Goal: Task Accomplishment & Management: Manage account settings

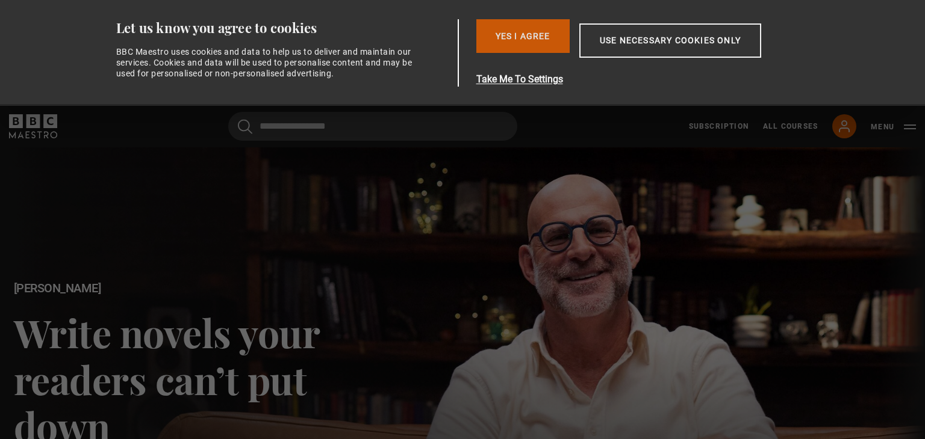
click at [527, 39] on button "Yes I Agree" at bounding box center [522, 36] width 93 height 34
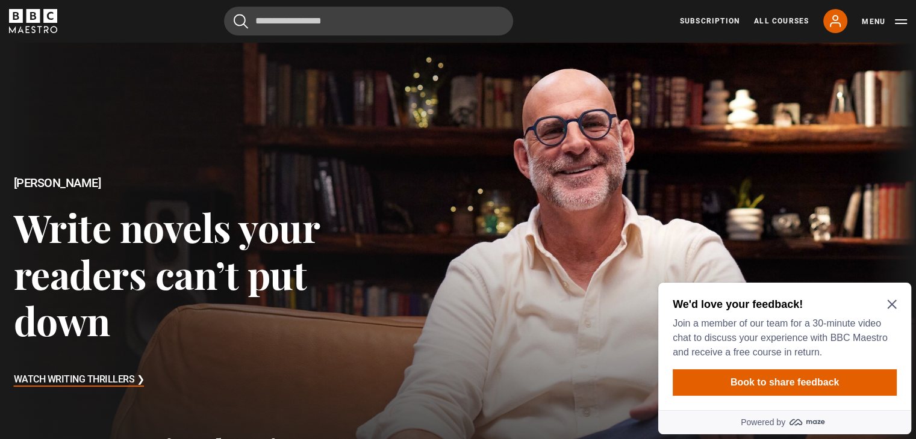
click at [890, 303] on icon "Close Maze Prompt" at bounding box center [891, 304] width 9 height 9
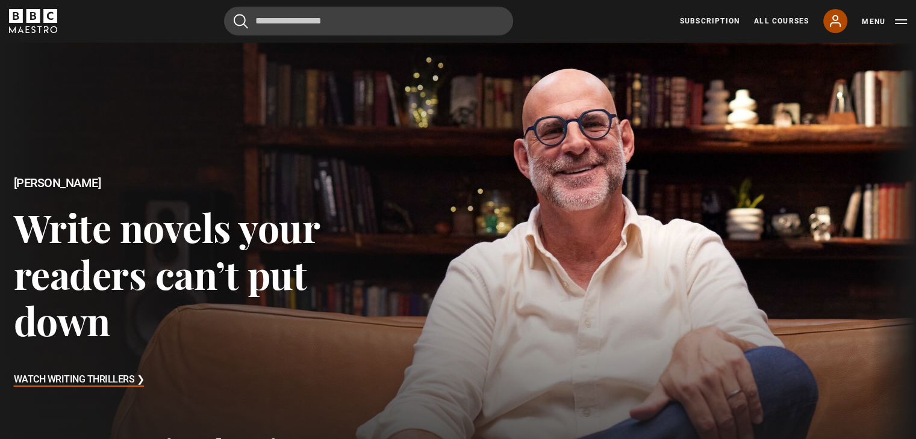
click at [831, 22] on icon at bounding box center [835, 21] width 14 height 14
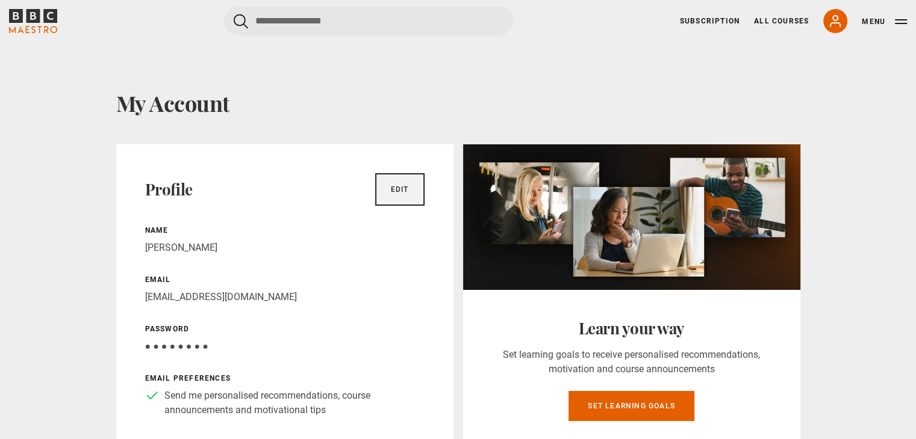
click at [400, 193] on link "Edit" at bounding box center [399, 189] width 49 height 33
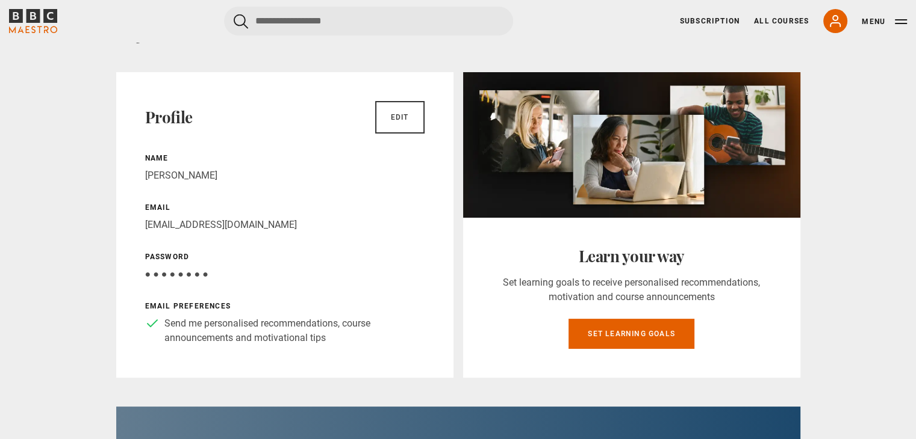
scroll to position [120, 0]
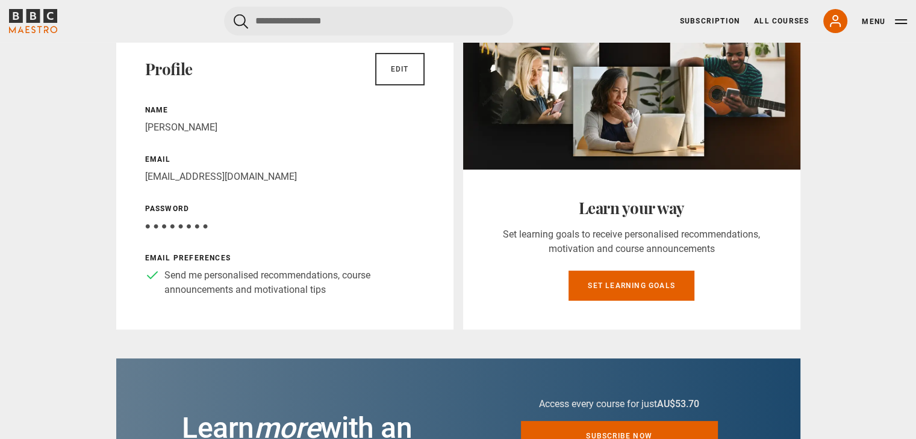
click at [152, 228] on span "● ● ● ● ● ● ● ●" at bounding box center [176, 225] width 63 height 11
click at [154, 226] on span "● ● ● ● ● ● ● ●" at bounding box center [176, 225] width 63 height 11
click at [164, 224] on span "● ● ● ● ● ● ● ●" at bounding box center [176, 225] width 63 height 11
click at [171, 224] on span "● ● ● ● ● ● ● ●" at bounding box center [176, 225] width 63 height 11
click at [176, 225] on span "● ● ● ● ● ● ● ●" at bounding box center [176, 225] width 63 height 11
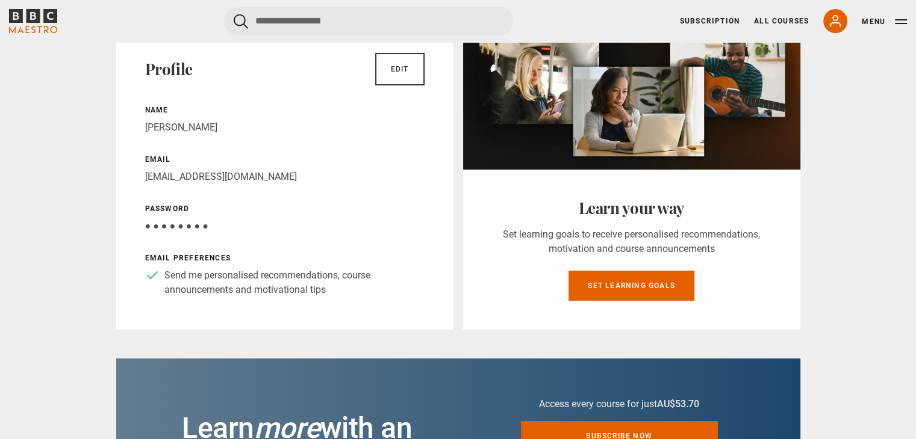
click at [190, 225] on span "● ● ● ● ● ● ● ●" at bounding box center [176, 225] width 63 height 11
click at [195, 225] on span "● ● ● ● ● ● ● ●" at bounding box center [176, 225] width 63 height 11
click at [217, 223] on p "Your password is hidden ● ● ● ● ● ● ● ●" at bounding box center [284, 226] width 279 height 14
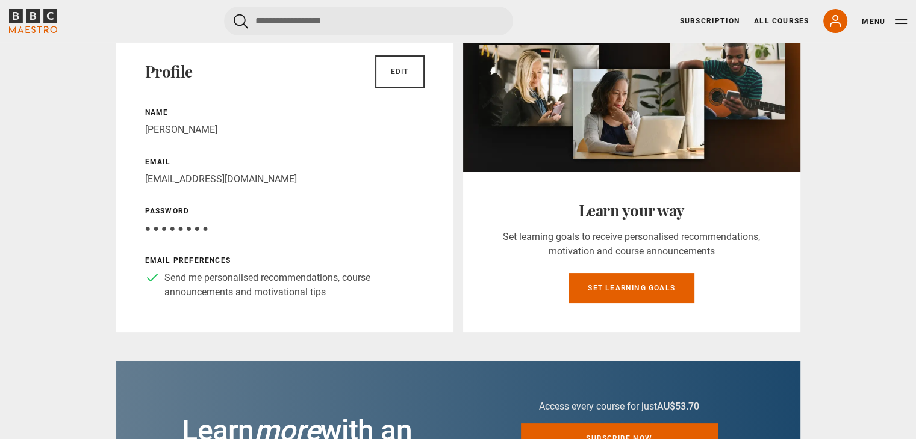
scroll to position [0, 0]
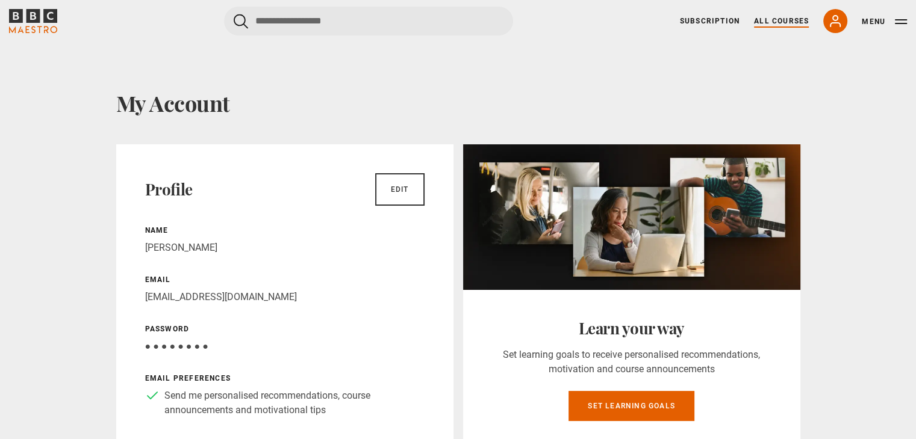
click at [775, 21] on link "All Courses" at bounding box center [781, 21] width 55 height 11
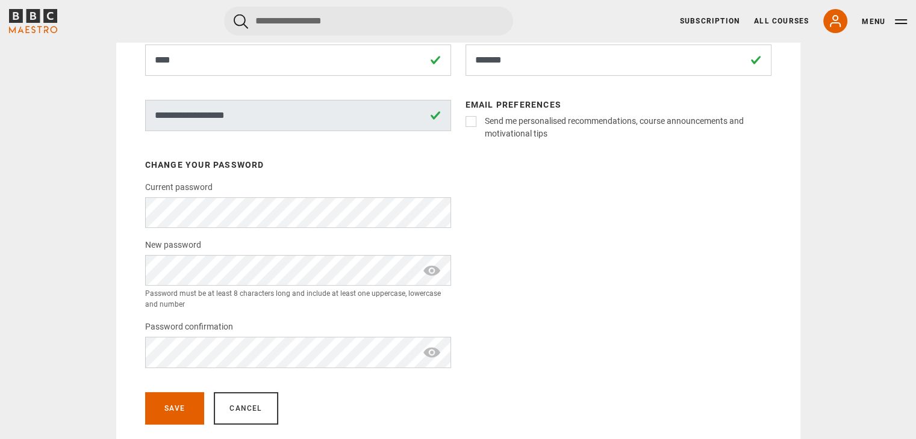
scroll to position [181, 0]
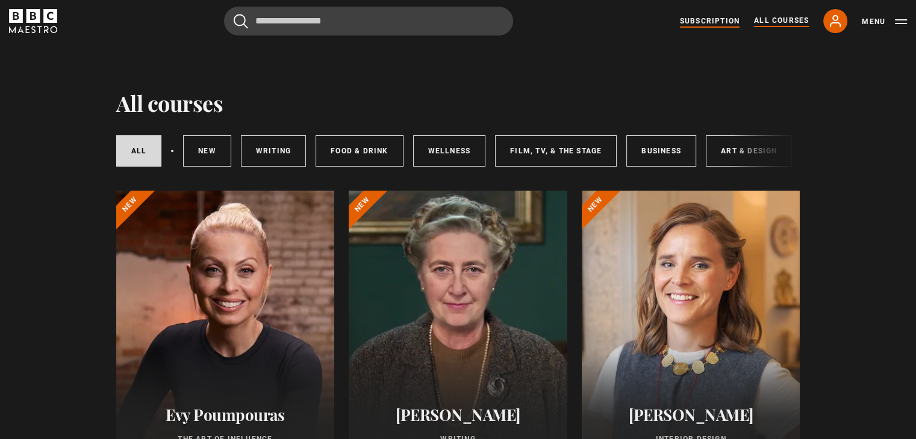
click at [710, 19] on link "Subscription" at bounding box center [710, 21] width 60 height 11
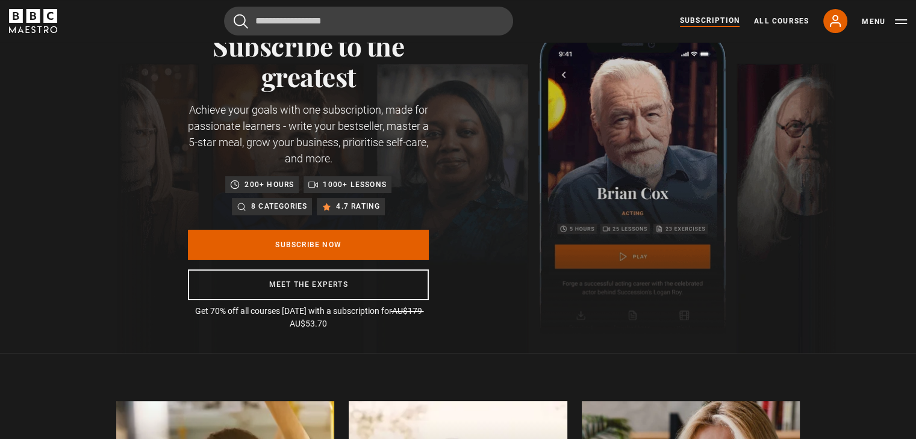
scroll to position [60, 0]
click at [894, 23] on button "Menu" at bounding box center [883, 22] width 45 height 12
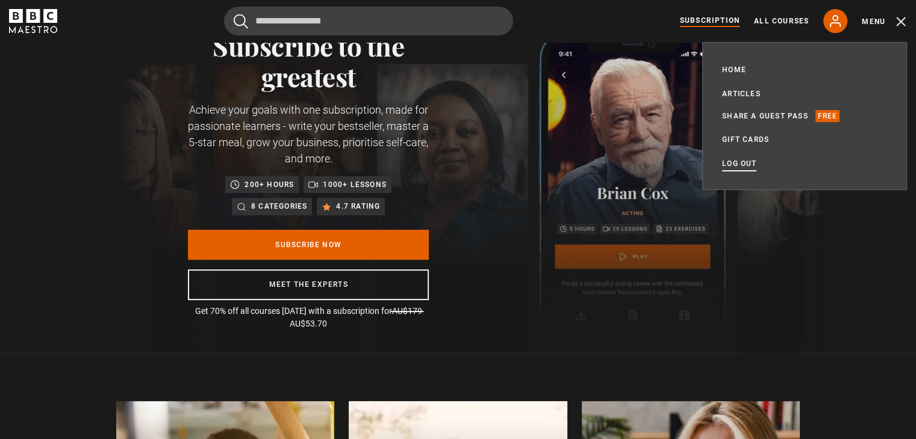
click at [737, 163] on link "Log out" at bounding box center [739, 164] width 34 height 12
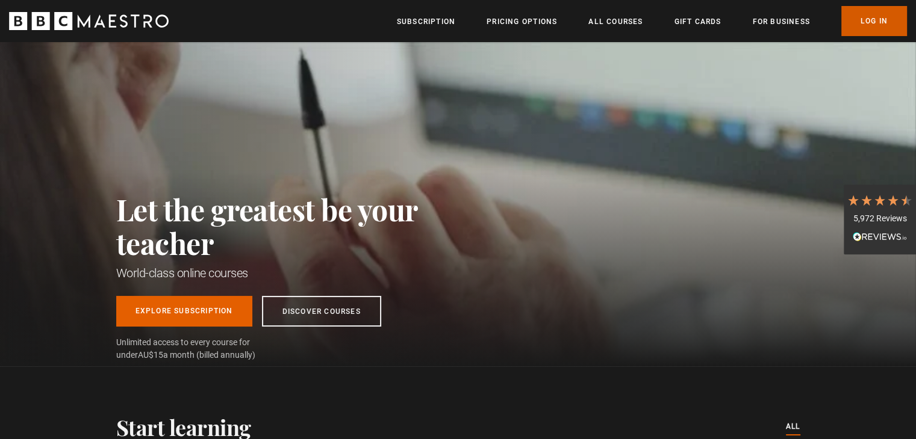
click at [874, 20] on link "Log In" at bounding box center [874, 21] width 66 height 30
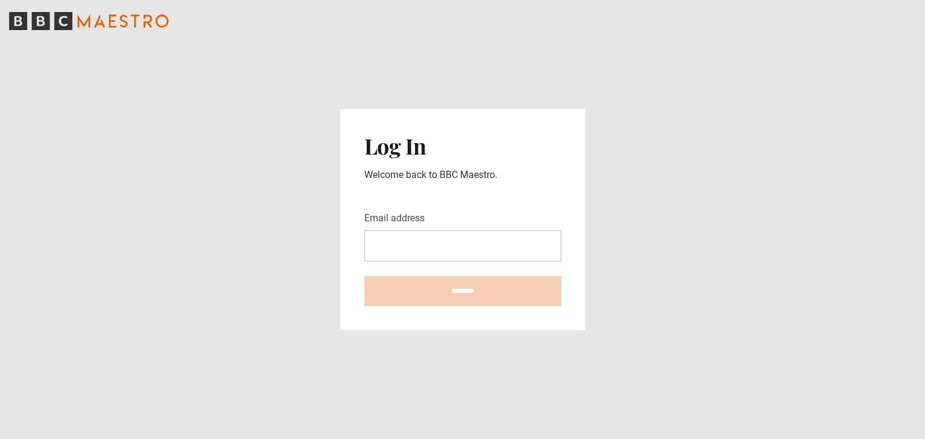
click at [431, 250] on input "Email address" at bounding box center [462, 246] width 197 height 31
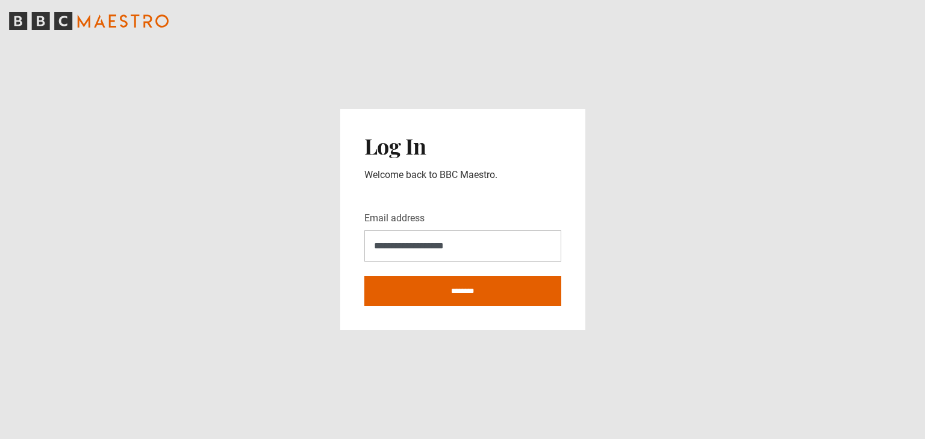
type input "**********"
click at [364, 276] on input "********" at bounding box center [462, 291] width 197 height 30
type input "**********"
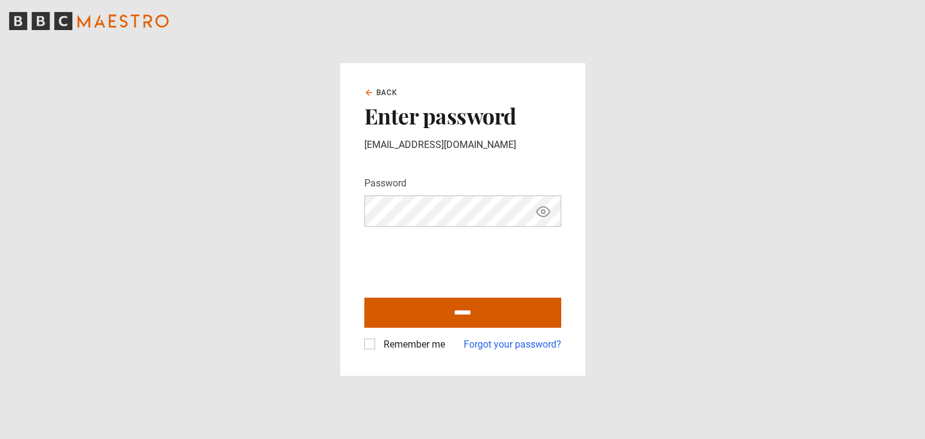
click at [447, 311] on input "******" at bounding box center [462, 313] width 197 height 30
type input "**********"
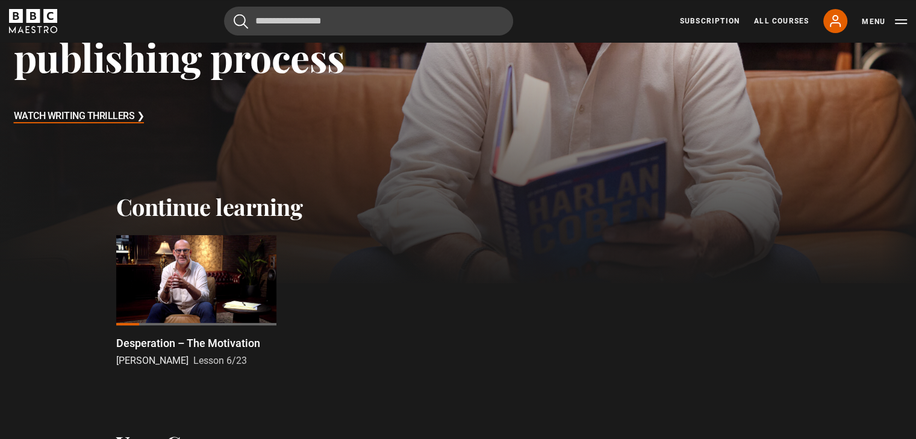
scroll to position [241, 0]
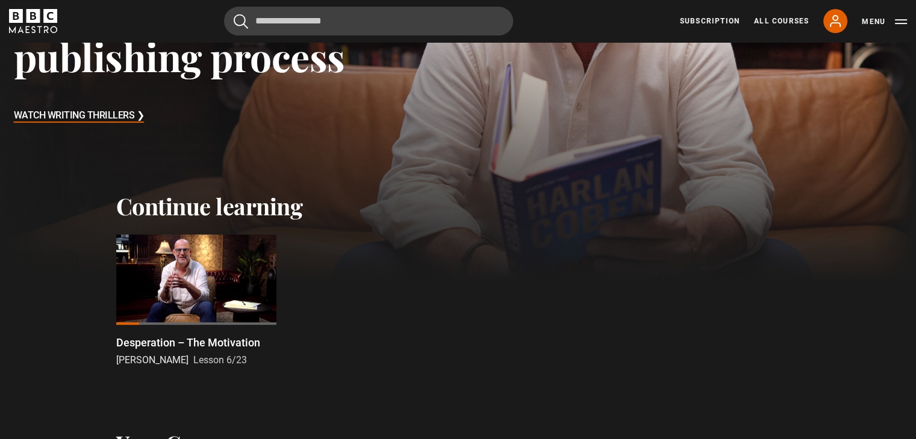
click at [167, 285] on div at bounding box center [196, 280] width 160 height 90
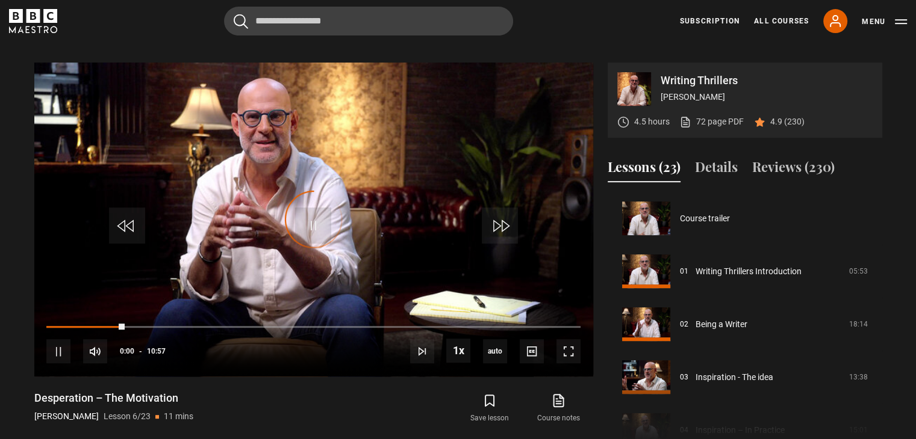
scroll to position [265, 0]
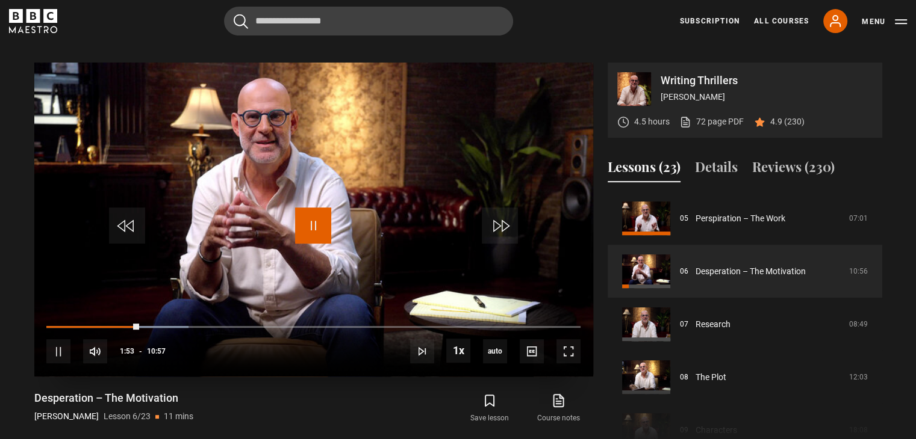
click at [312, 213] on span "Video Player" at bounding box center [313, 226] width 36 height 36
